Goal: Task Accomplishment & Management: Use online tool/utility

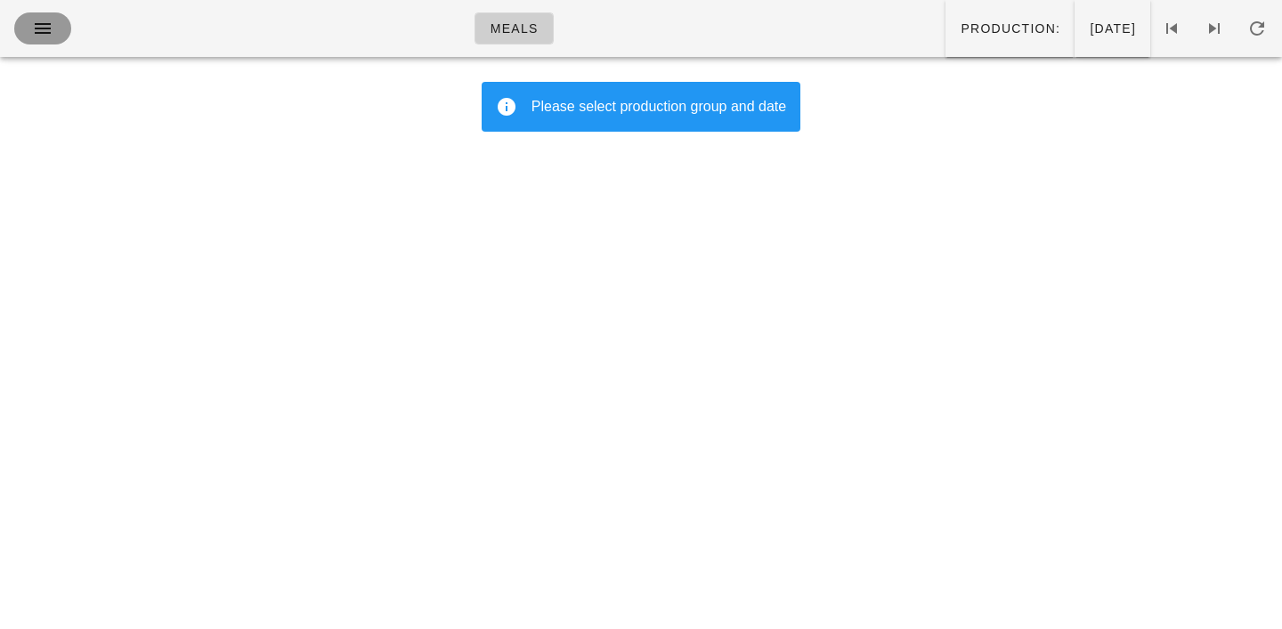
click at [43, 25] on icon "button" at bounding box center [42, 28] width 21 height 21
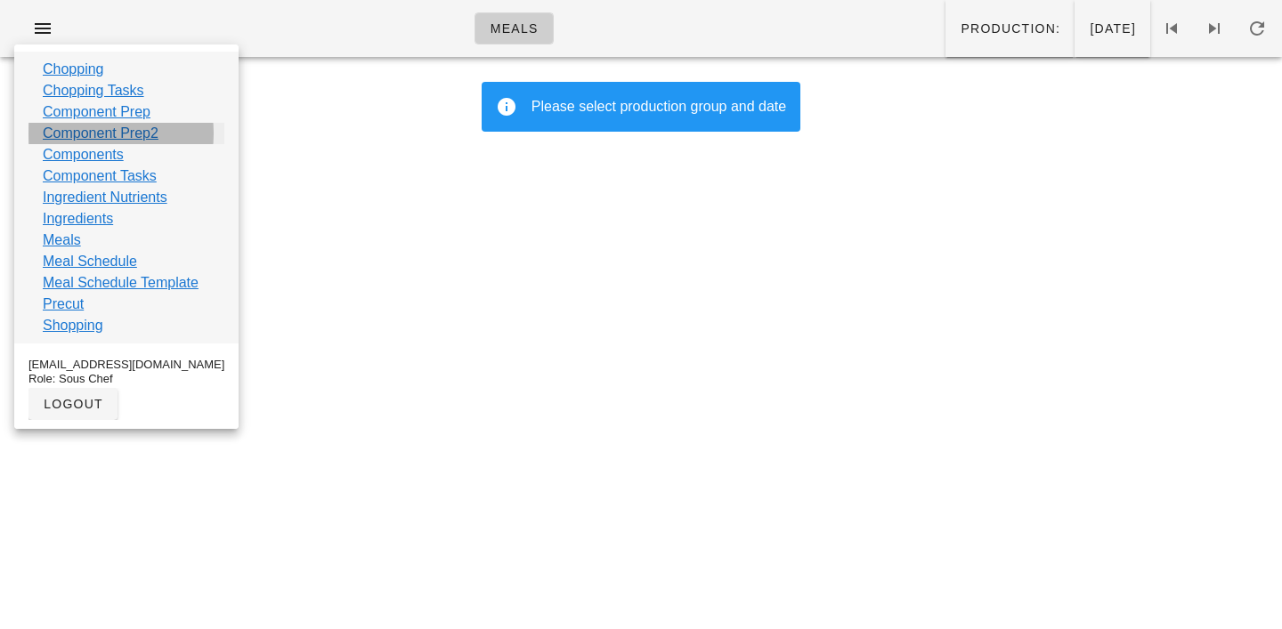
click at [75, 126] on link "Component Prep2" at bounding box center [101, 133] width 116 height 21
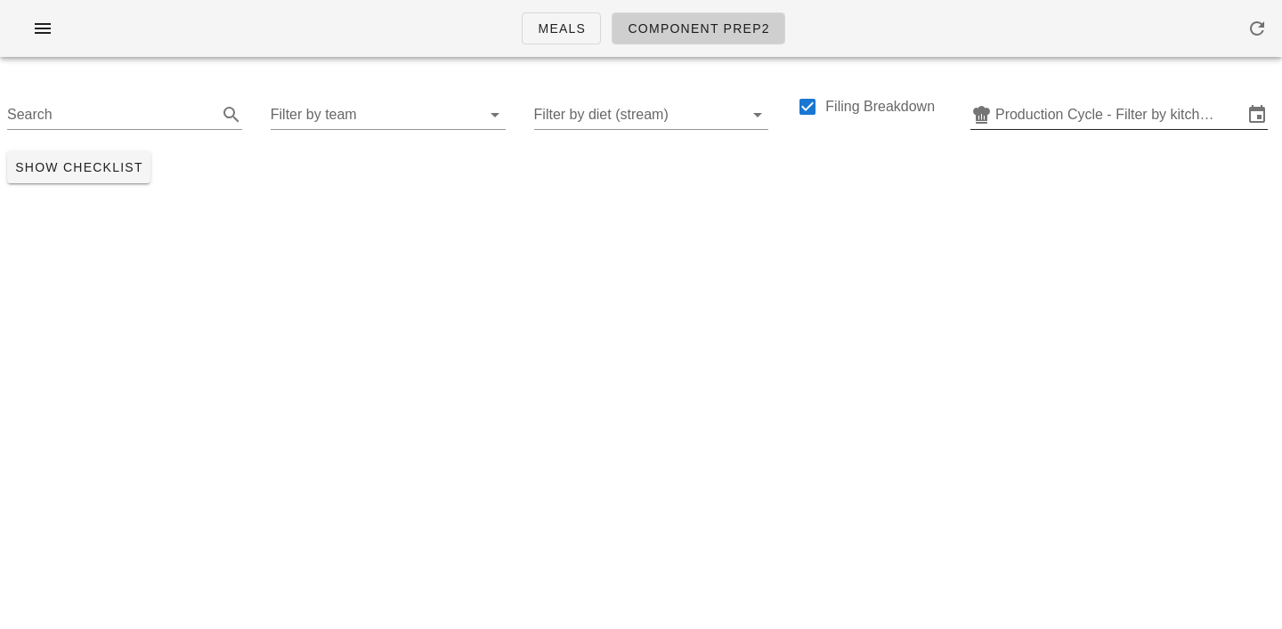
click at [1114, 102] on input "Production Cycle - Filter by kitchen production schedules" at bounding box center [1118, 115] width 247 height 28
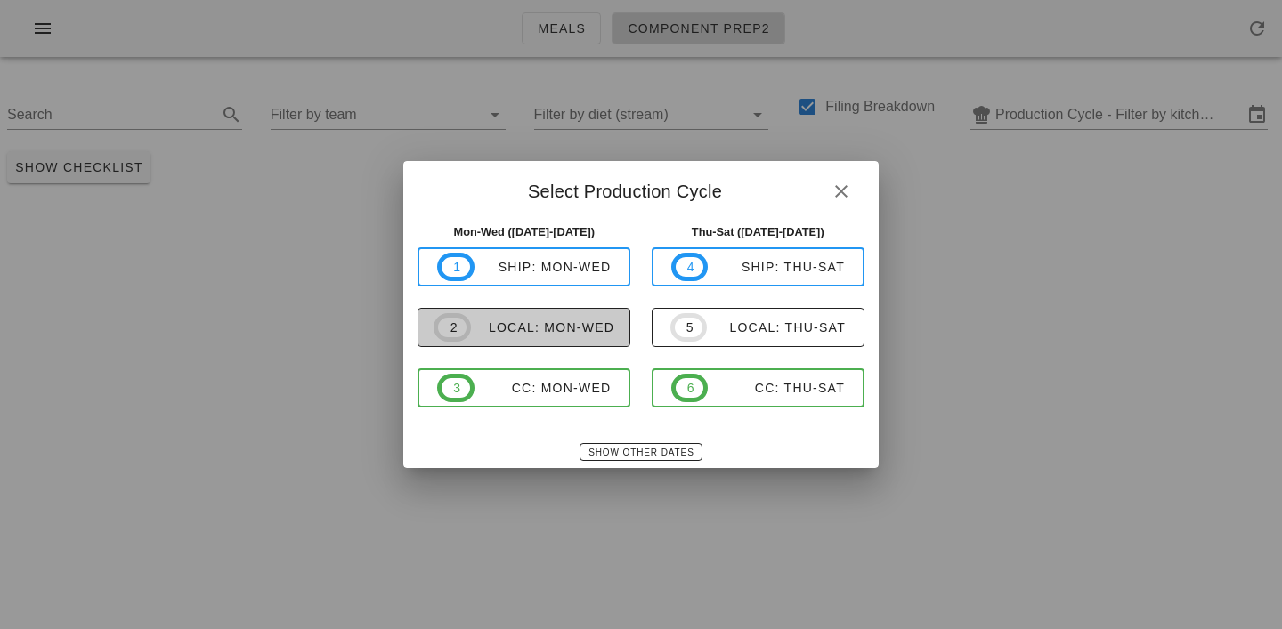
click at [559, 331] on div "local: Mon-Wed" at bounding box center [542, 327] width 143 height 14
type input "local: Mon-Wed ([DATE]-[DATE])"
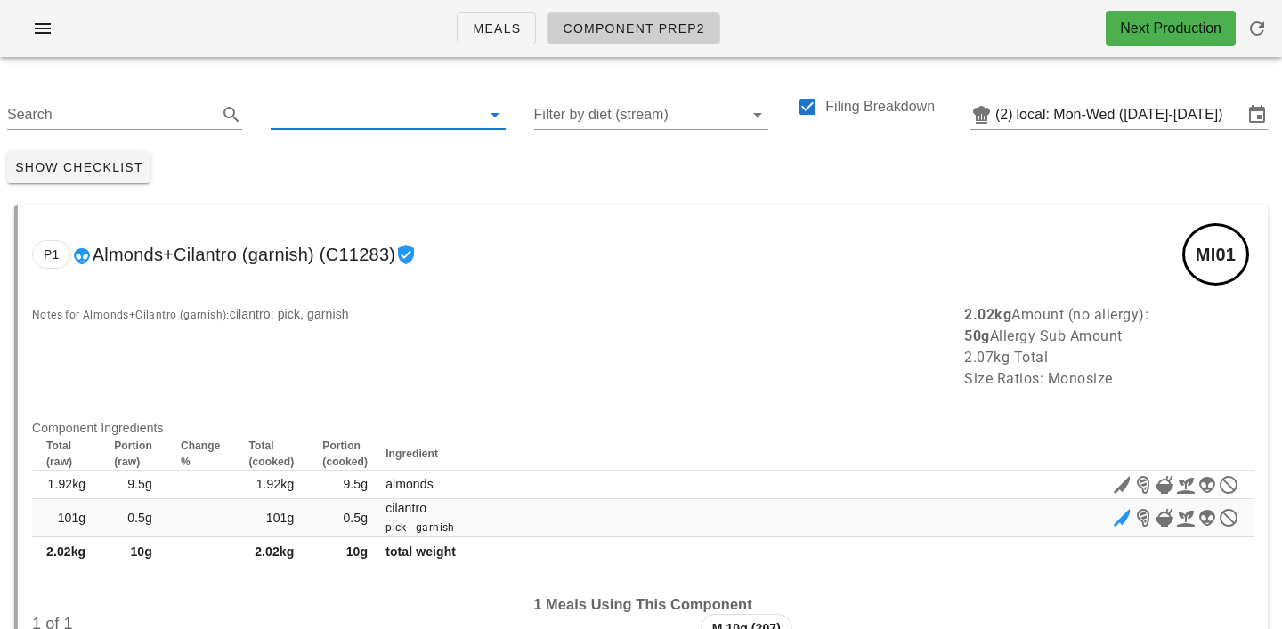
click at [312, 112] on input "text" at bounding box center [374, 115] width 206 height 28
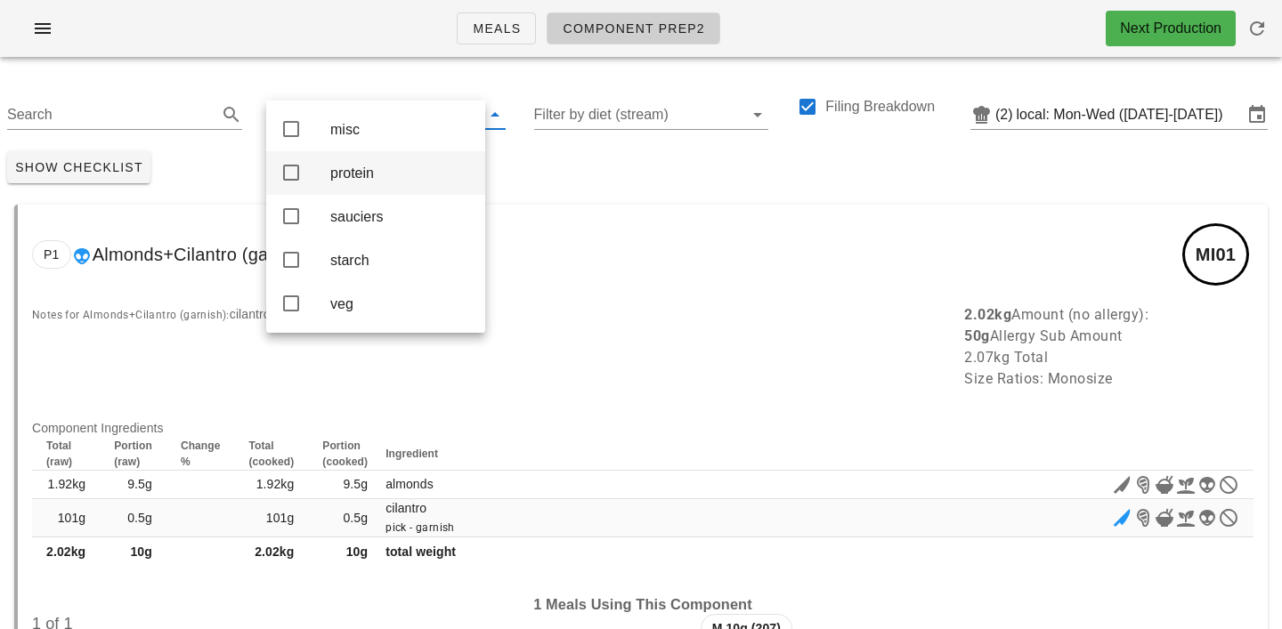
click at [352, 182] on div "protein" at bounding box center [400, 173] width 141 height 17
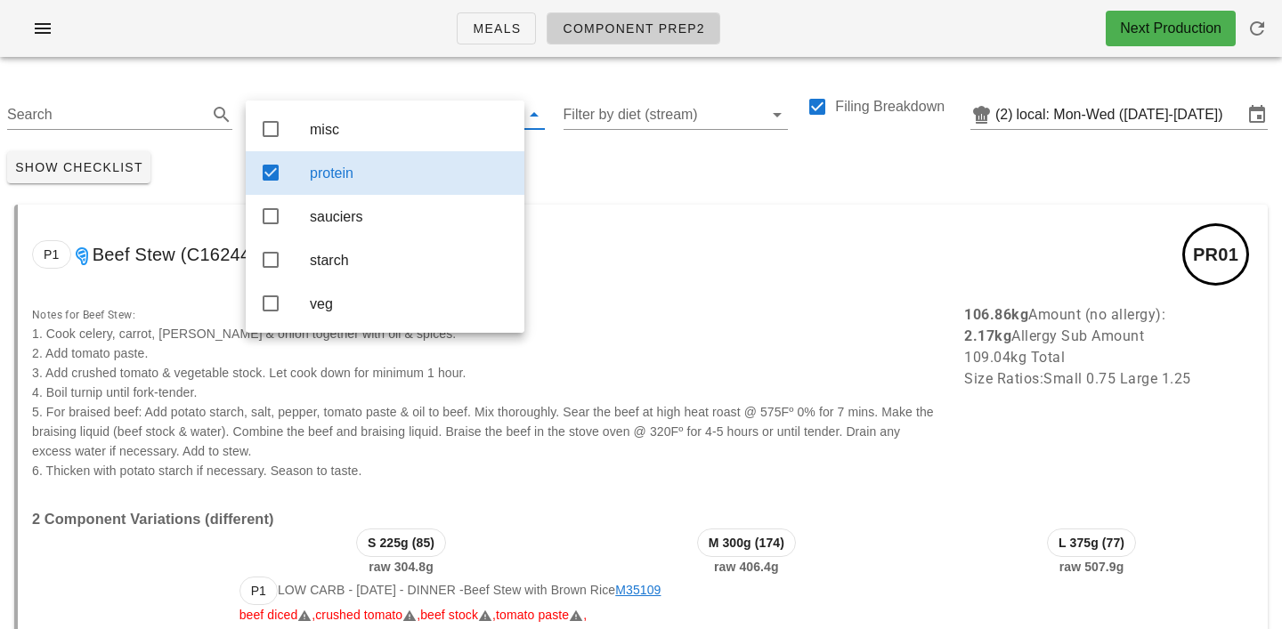
click at [550, 186] on div "Show Checklist" at bounding box center [641, 167] width 1282 height 46
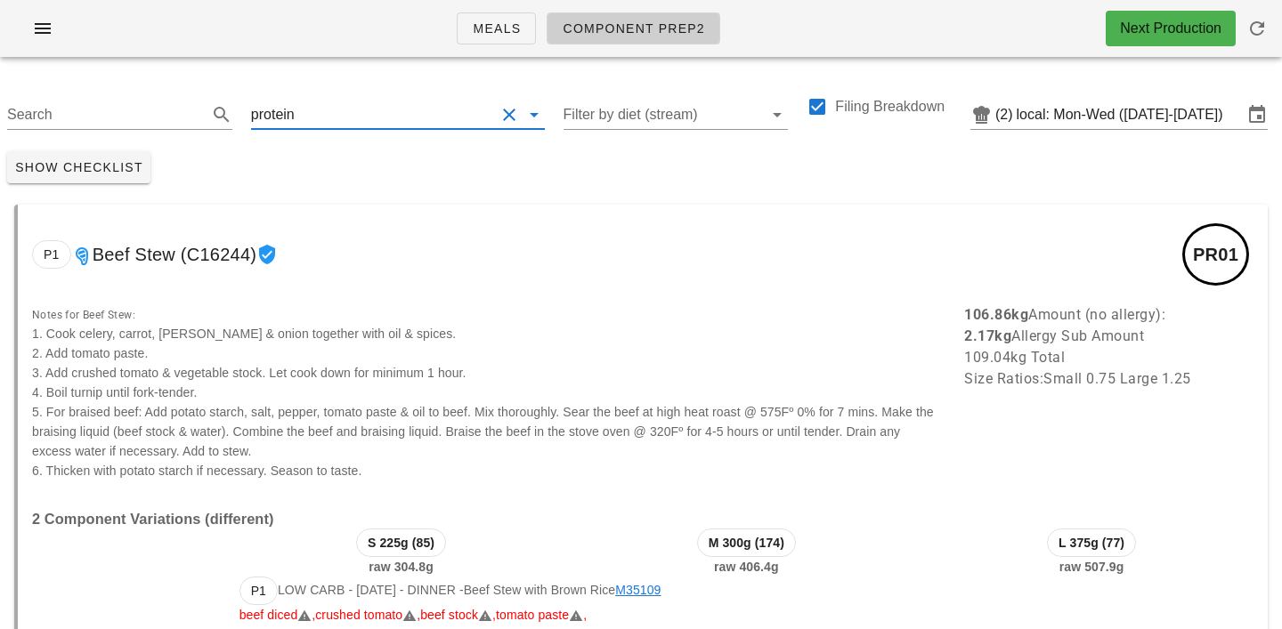
click at [303, 115] on input "text" at bounding box center [396, 115] width 197 height 28
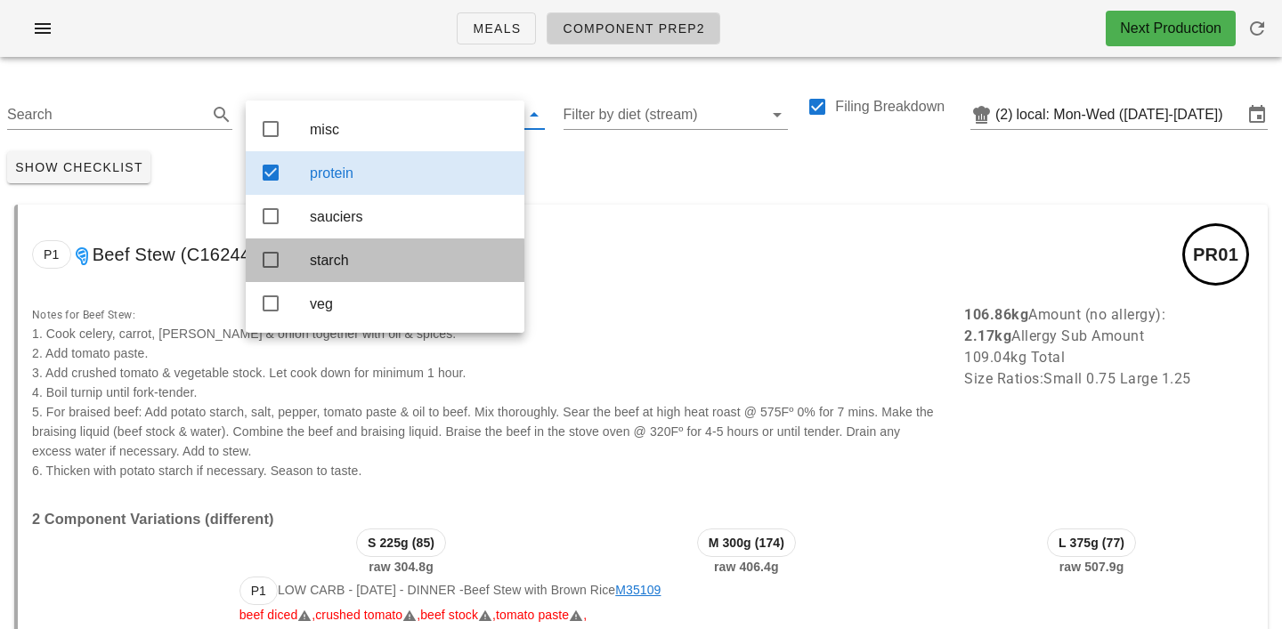
click at [310, 266] on div "starch" at bounding box center [410, 260] width 200 height 17
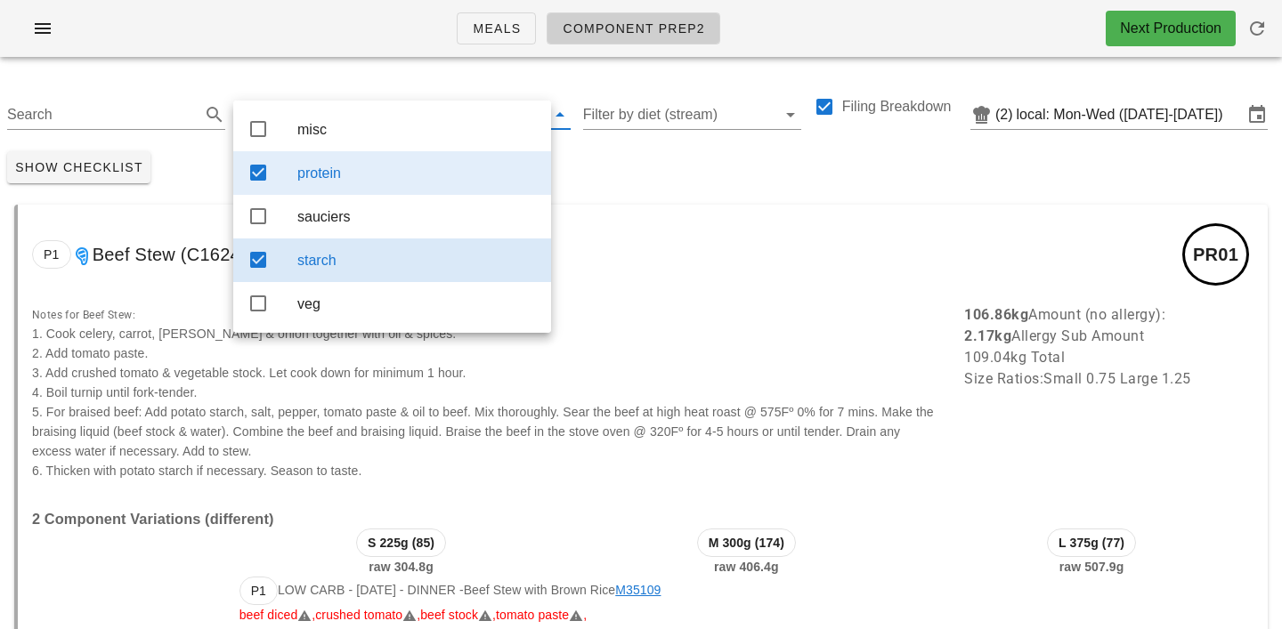
click at [325, 177] on div "protein" at bounding box center [416, 173] width 239 height 17
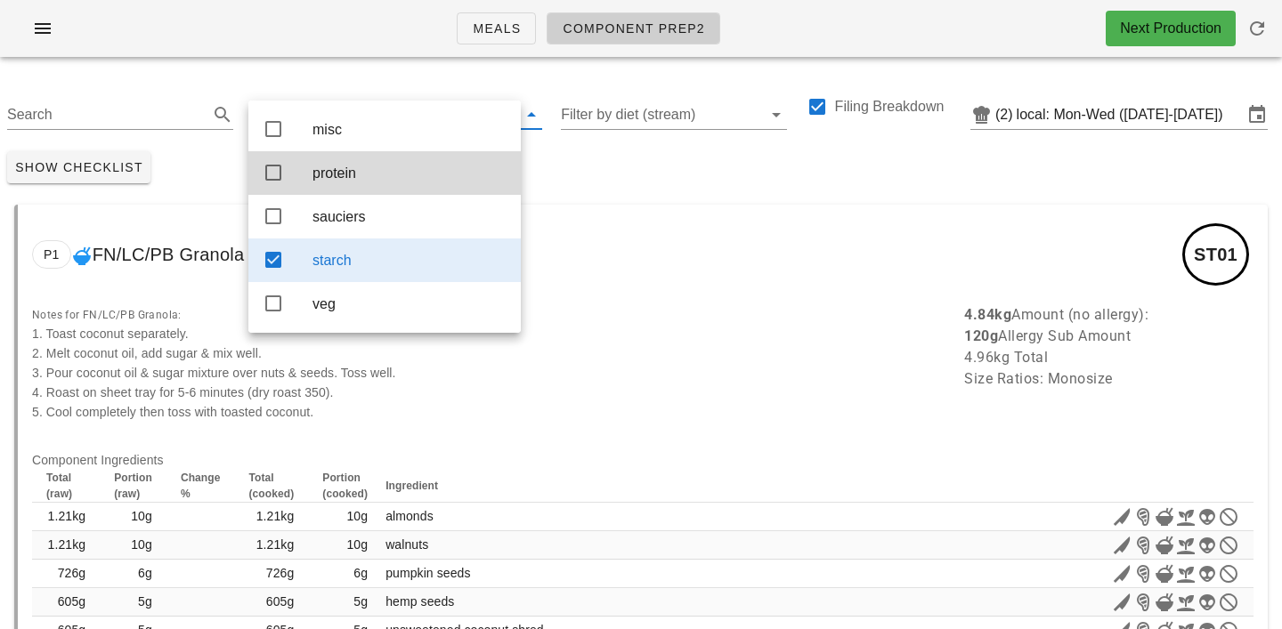
click at [607, 165] on div "Show Checklist" at bounding box center [641, 167] width 1282 height 46
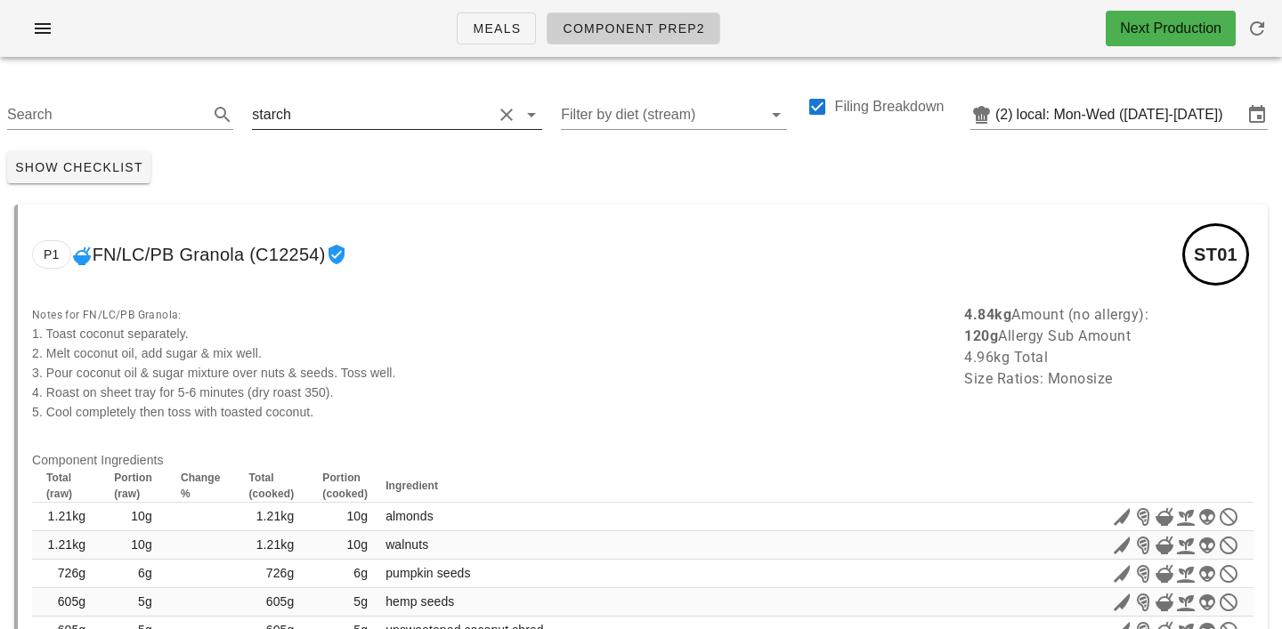
click at [309, 109] on input "text" at bounding box center [394, 115] width 198 height 28
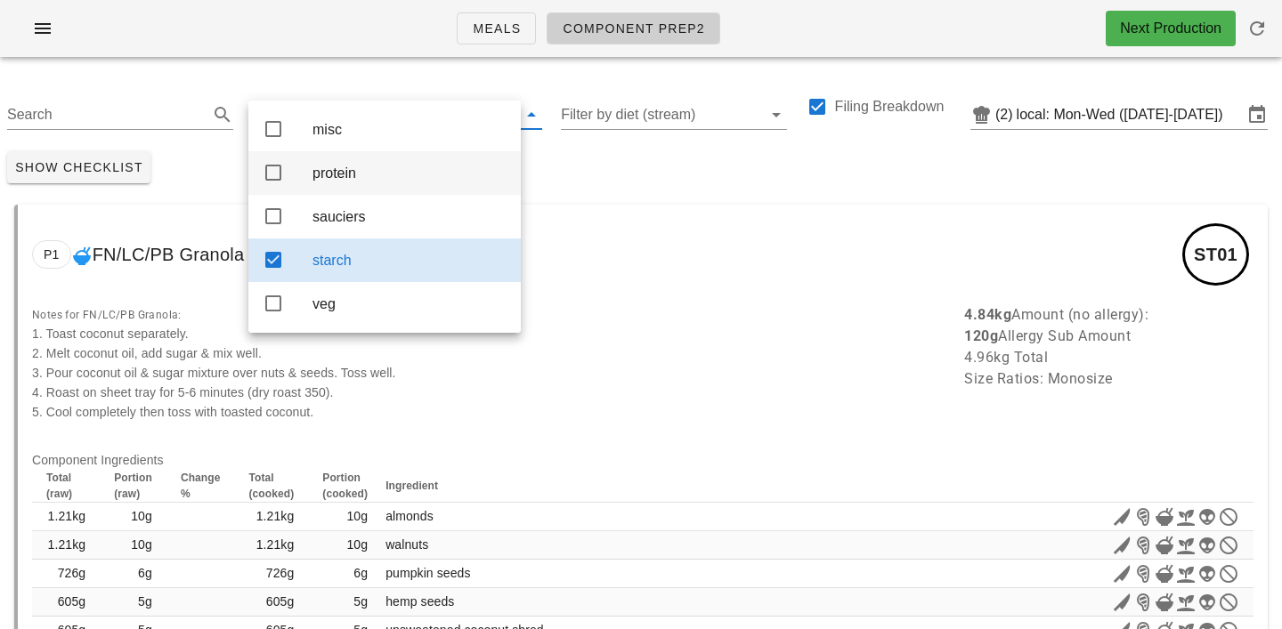
click at [339, 160] on div "protein" at bounding box center [409, 173] width 194 height 38
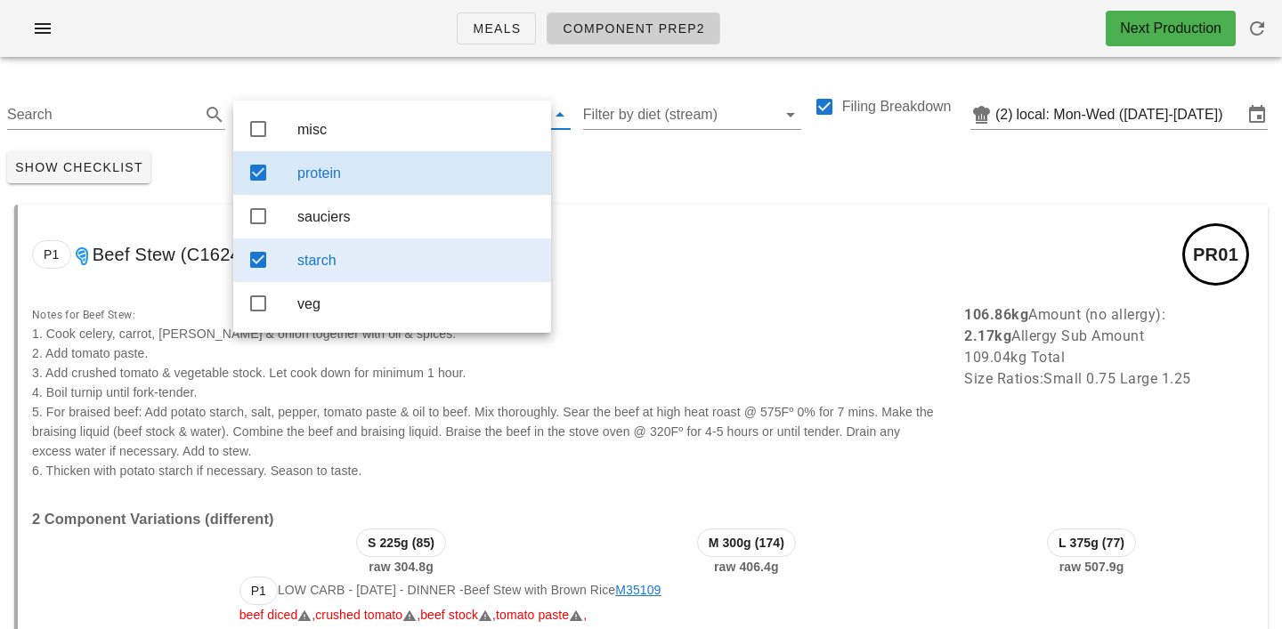
click at [365, 255] on div "starch" at bounding box center [416, 260] width 239 height 38
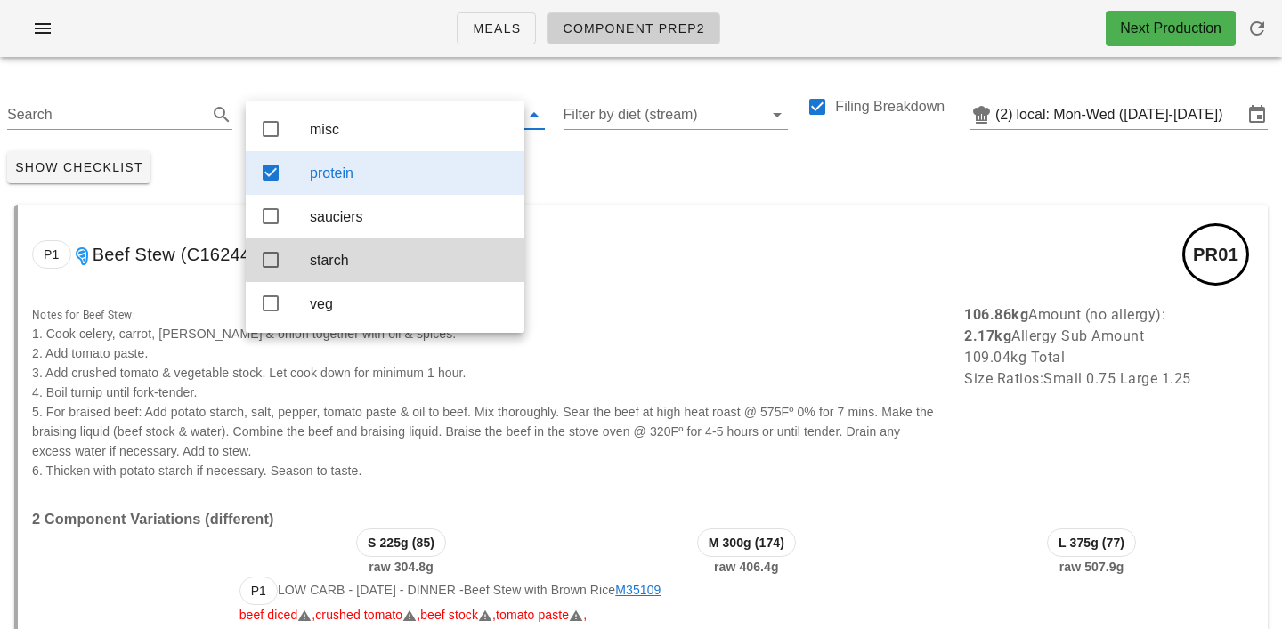
click at [575, 166] on div "Show Checklist" at bounding box center [641, 167] width 1282 height 46
